Goal: Find specific page/section: Find specific page/section

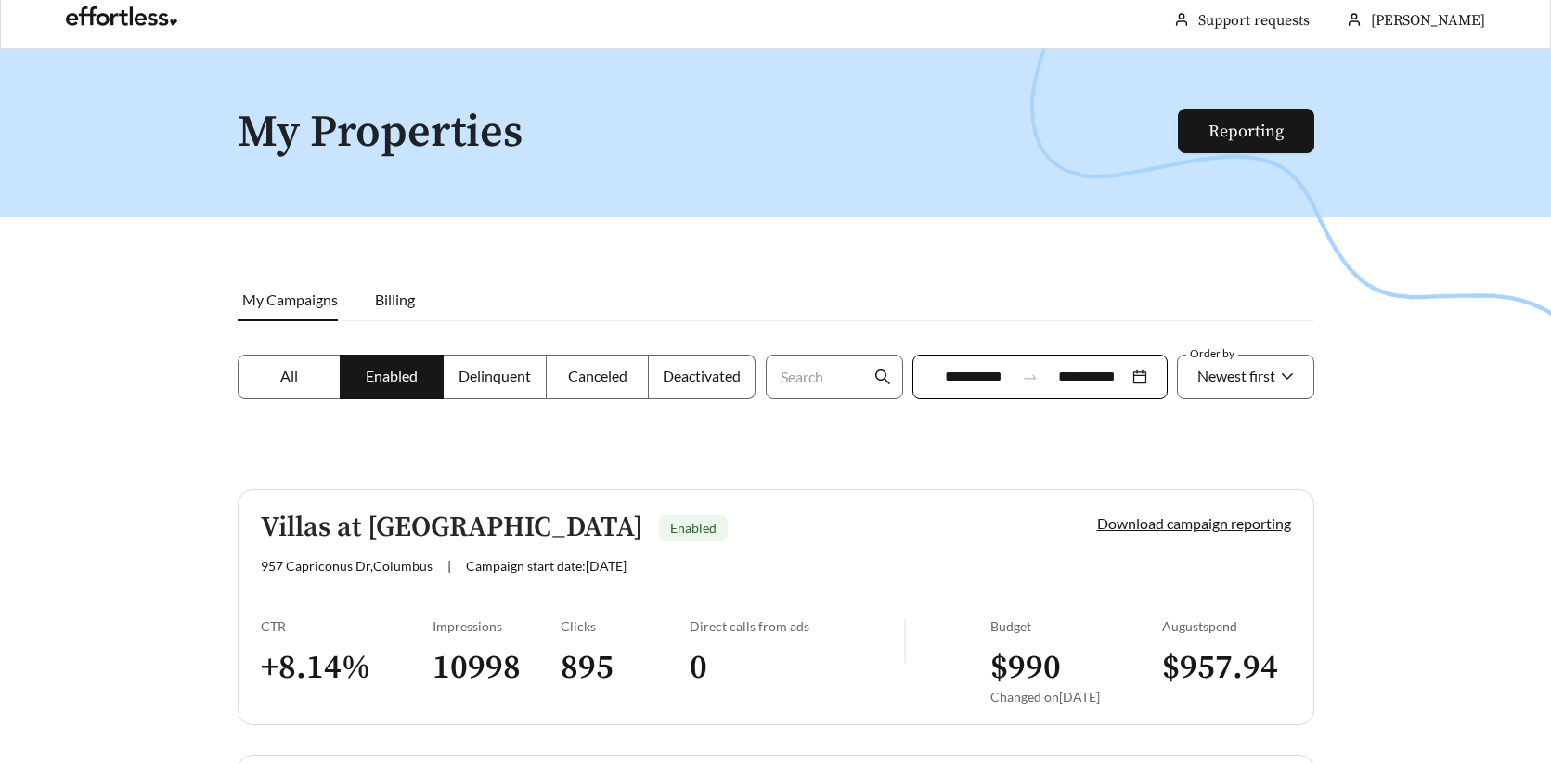
scroll to position [11, 0]
click at [294, 382] on span "All" at bounding box center [289, 375] width 18 height 18
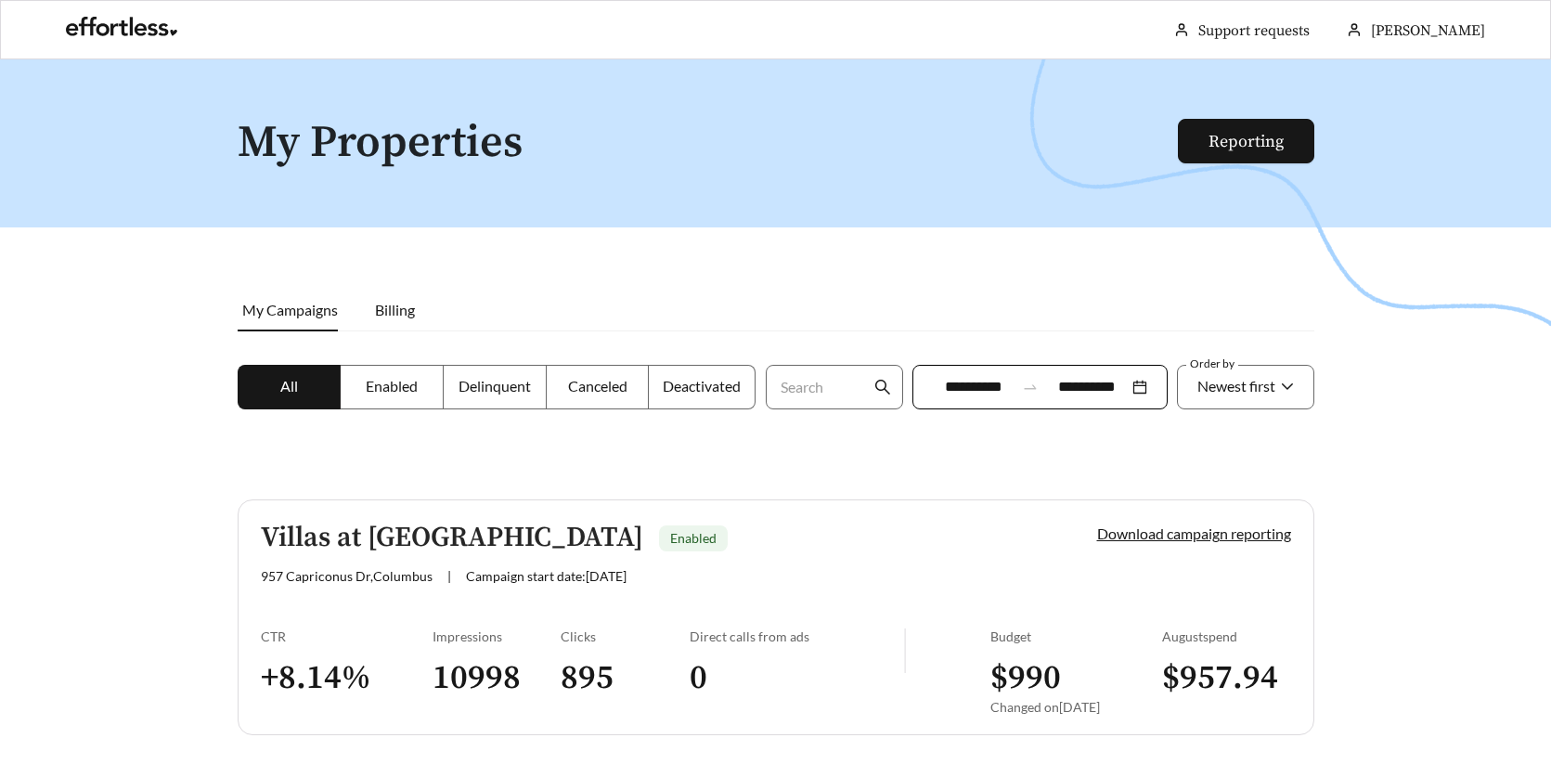
click at [600, 386] on span "Canceled" at bounding box center [597, 386] width 59 height 18
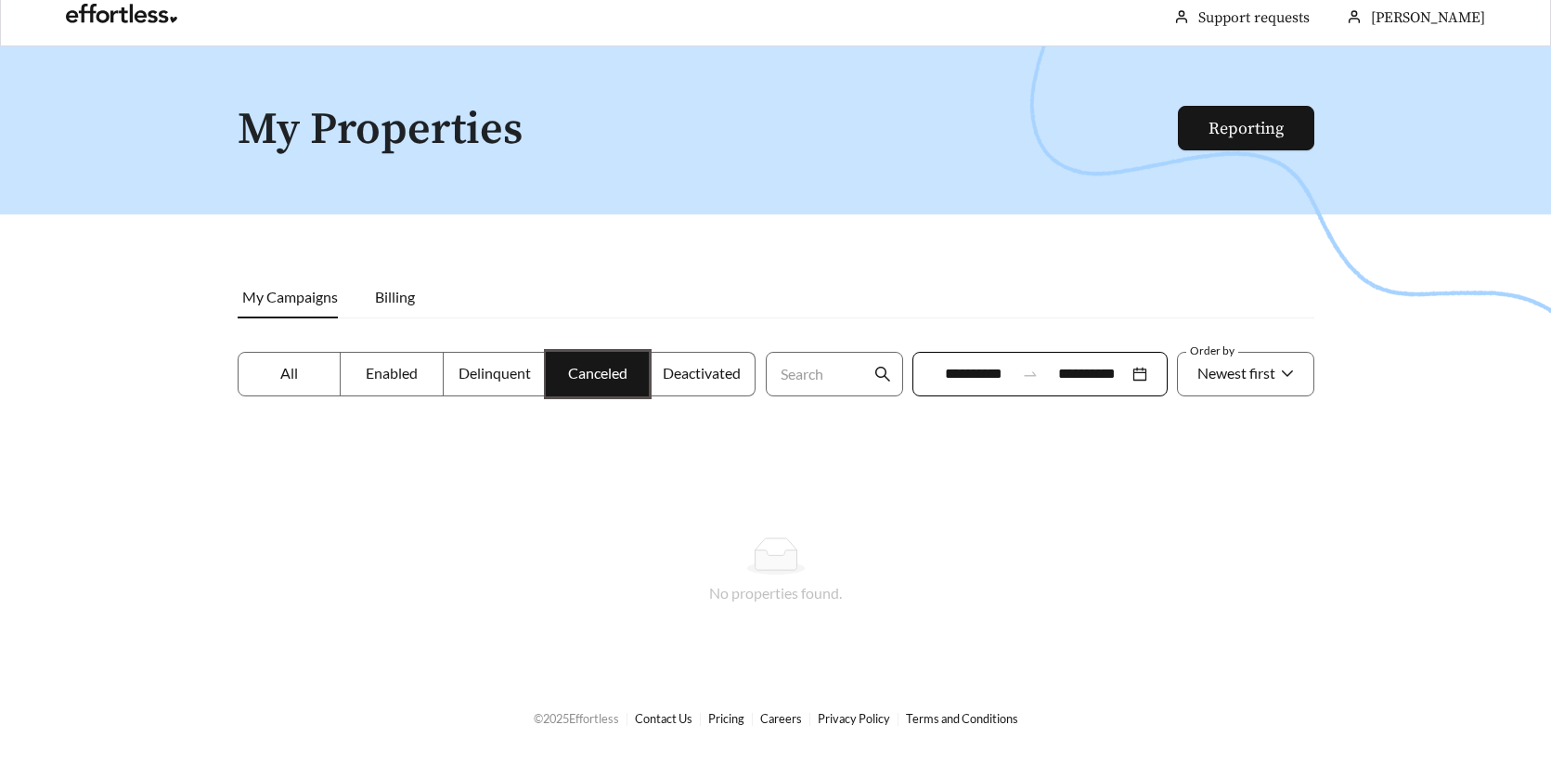
scroll to position [16, 0]
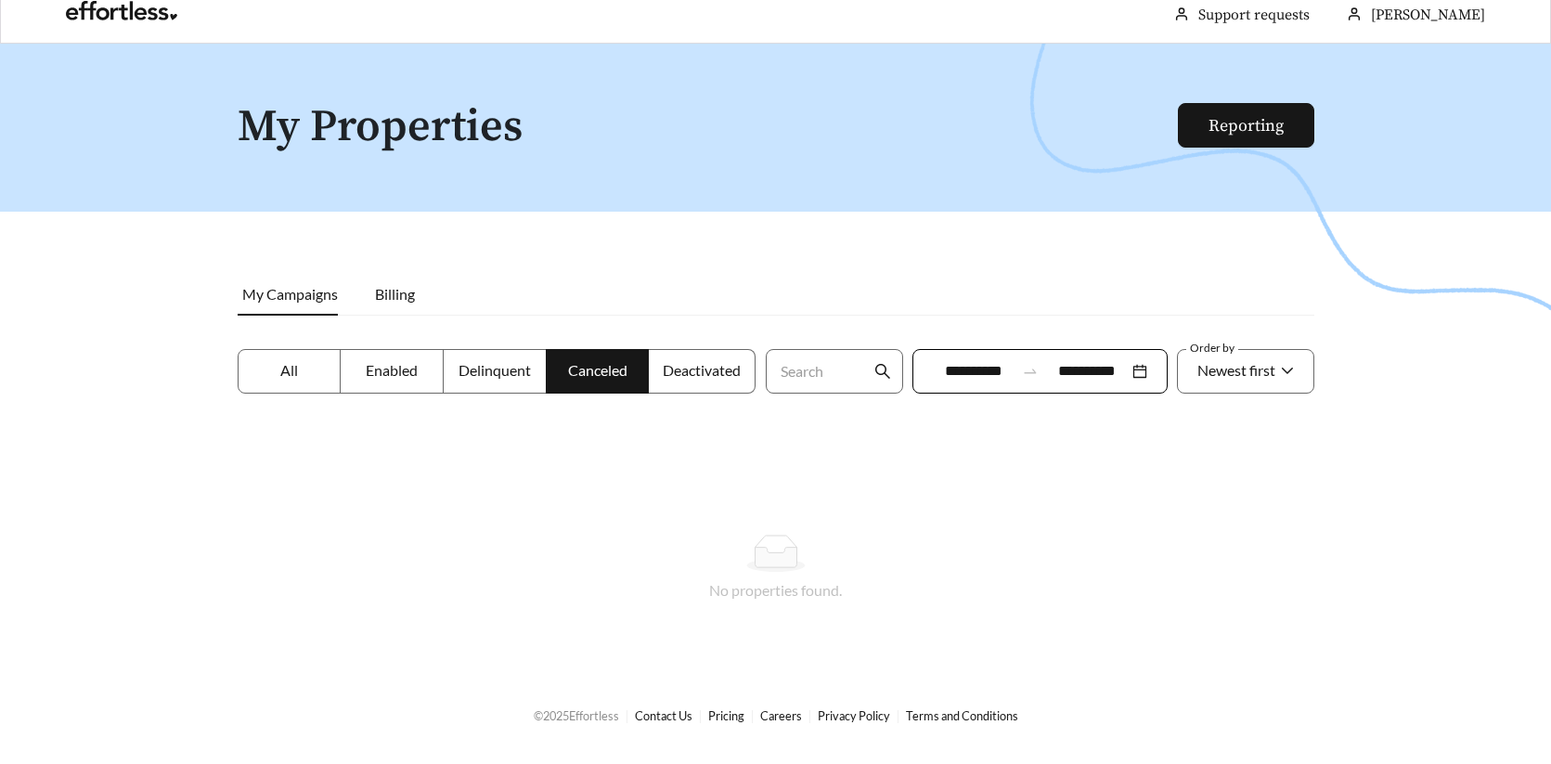
click at [709, 354] on label "Deactivated" at bounding box center [702, 371] width 107 height 45
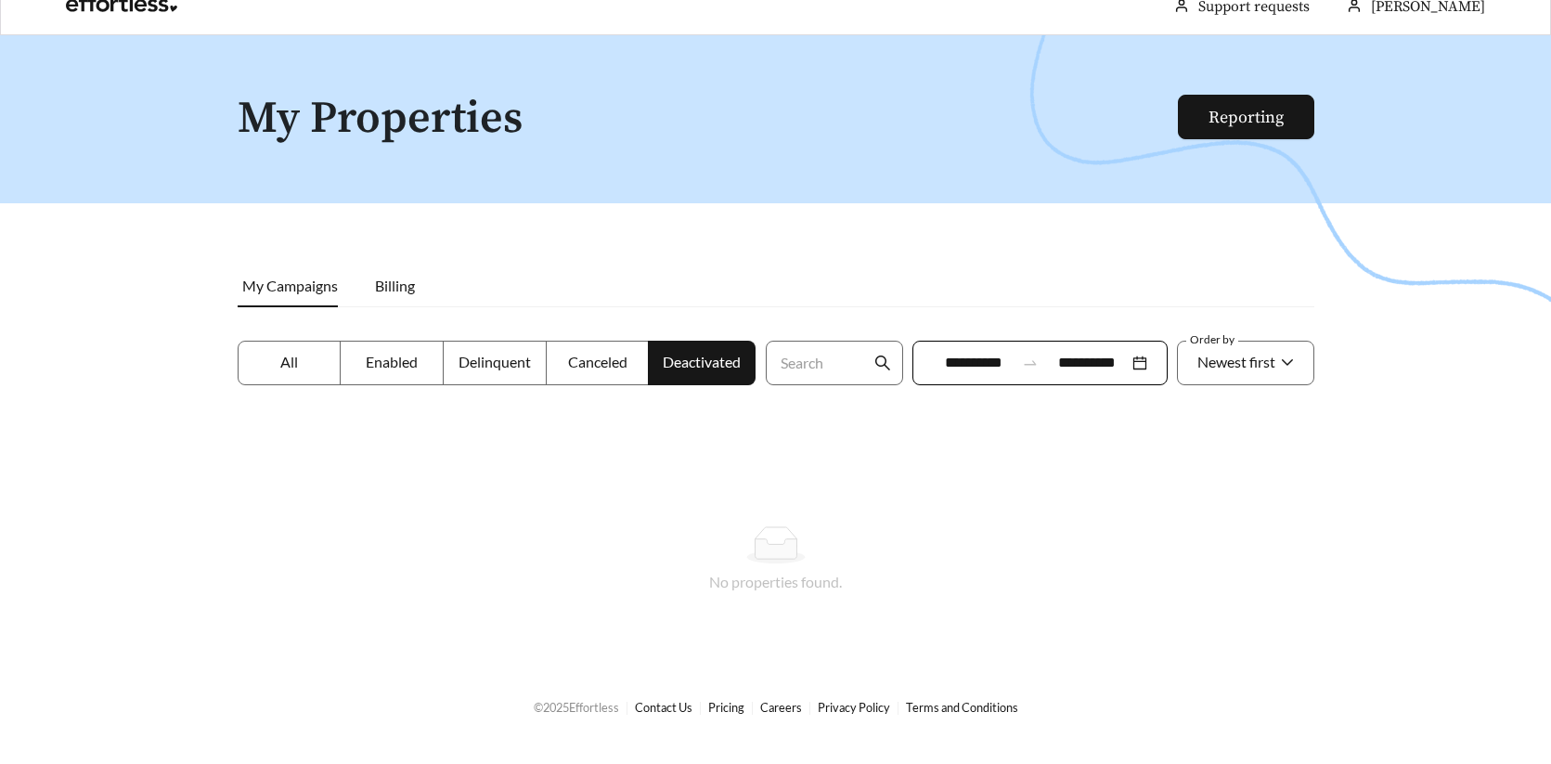
click at [288, 366] on span "All" at bounding box center [289, 362] width 18 height 18
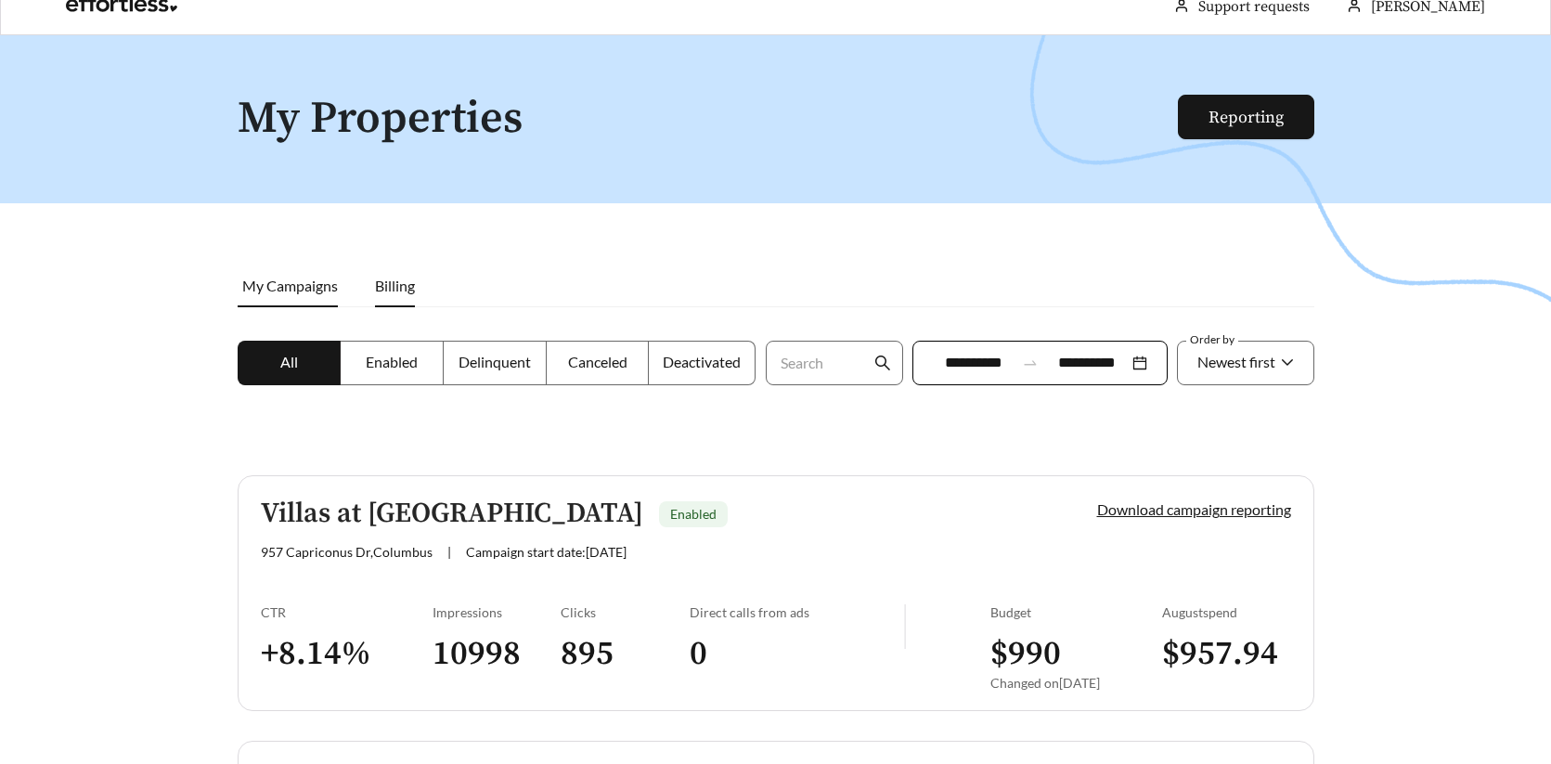
click at [400, 292] on span "Billing" at bounding box center [395, 286] width 40 height 18
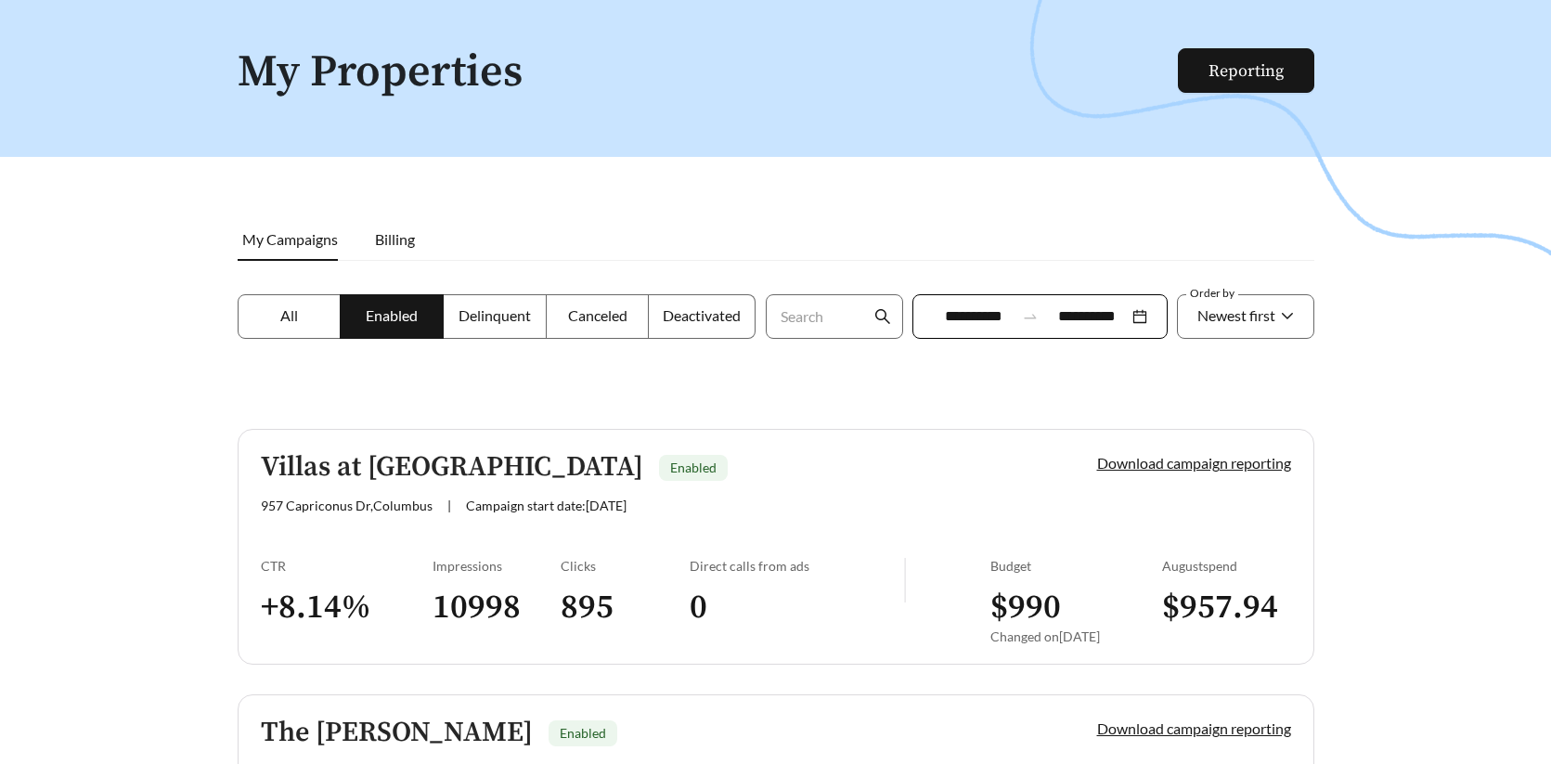
scroll to position [74, 0]
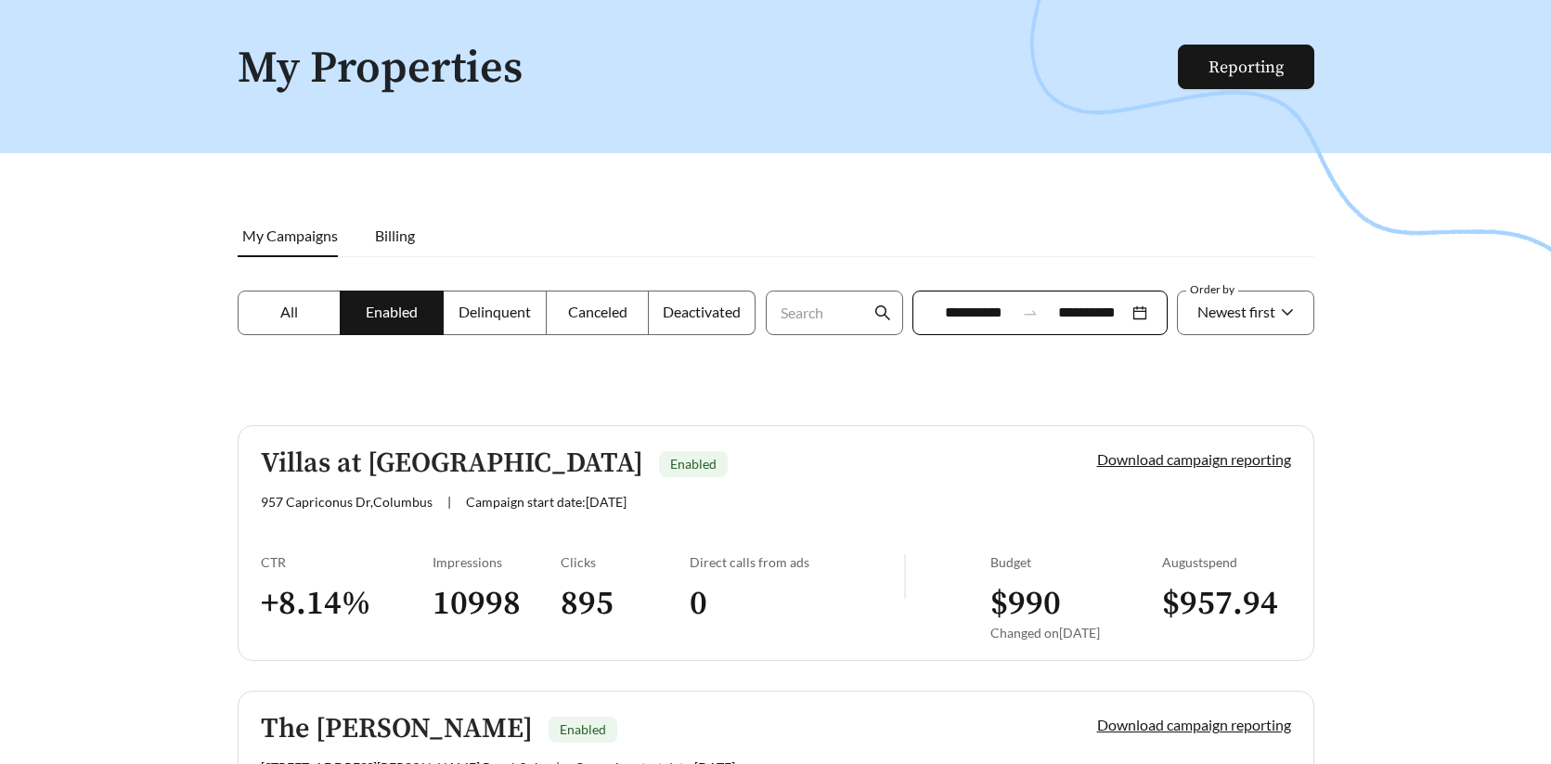
click at [296, 324] on label "All" at bounding box center [290, 313] width 104 height 45
